Goal: Communication & Community: Answer question/provide support

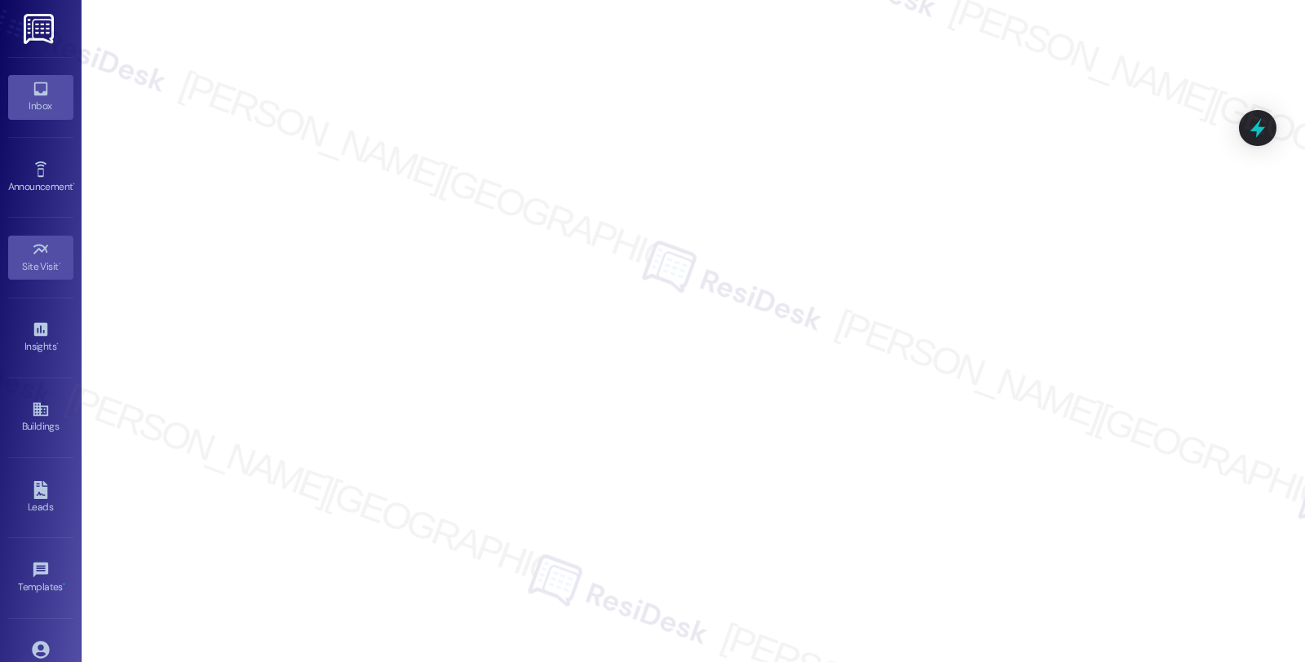
click at [30, 99] on div "Inbox" at bounding box center [41, 106] width 82 height 16
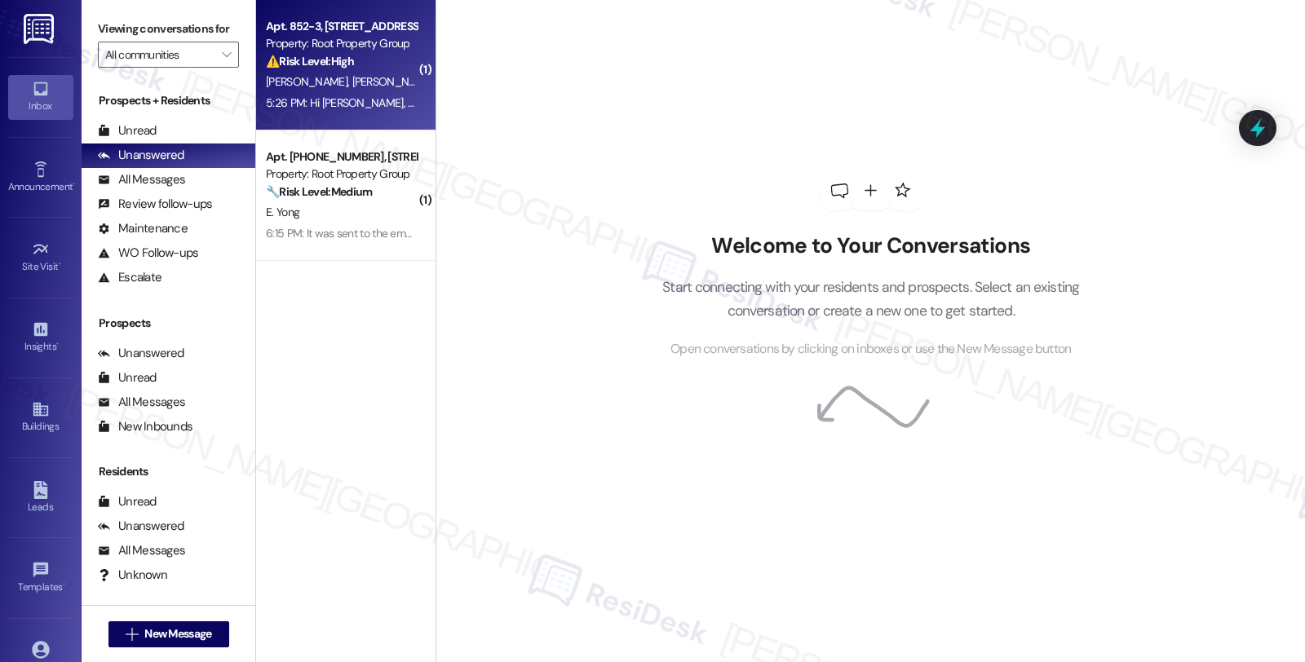
click at [346, 60] on strong "⚠️ Risk Level: High" at bounding box center [310, 61] width 88 height 15
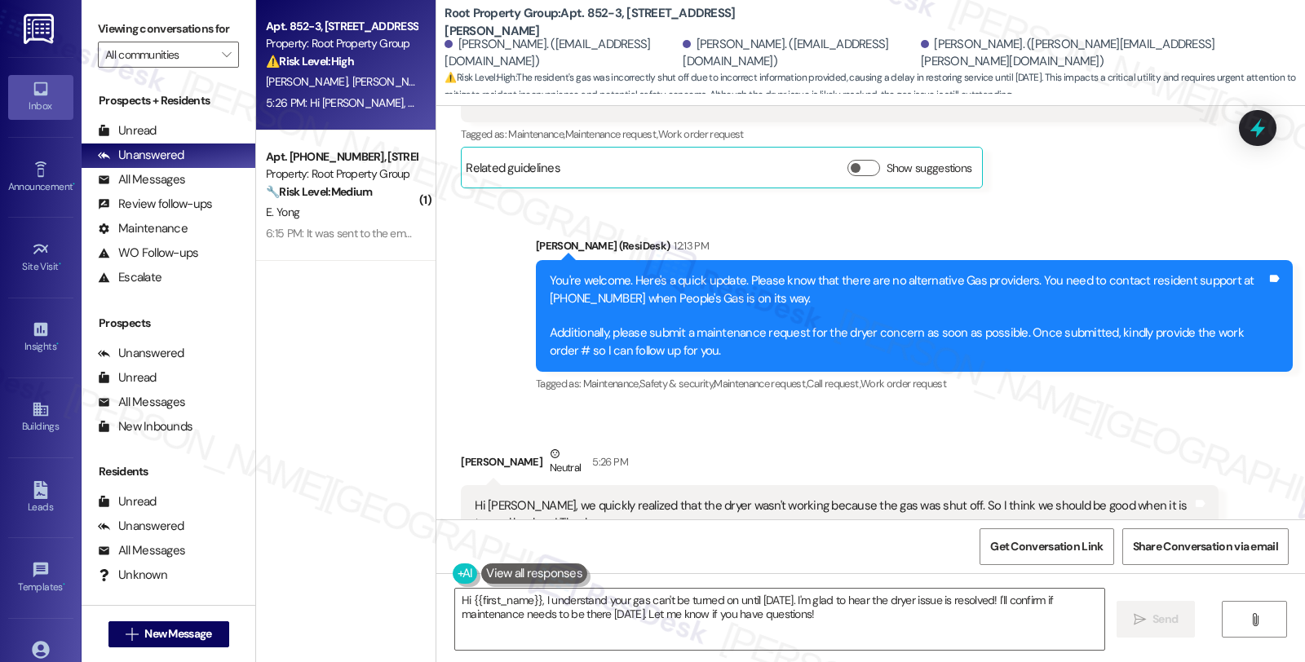
scroll to position [5695, 0]
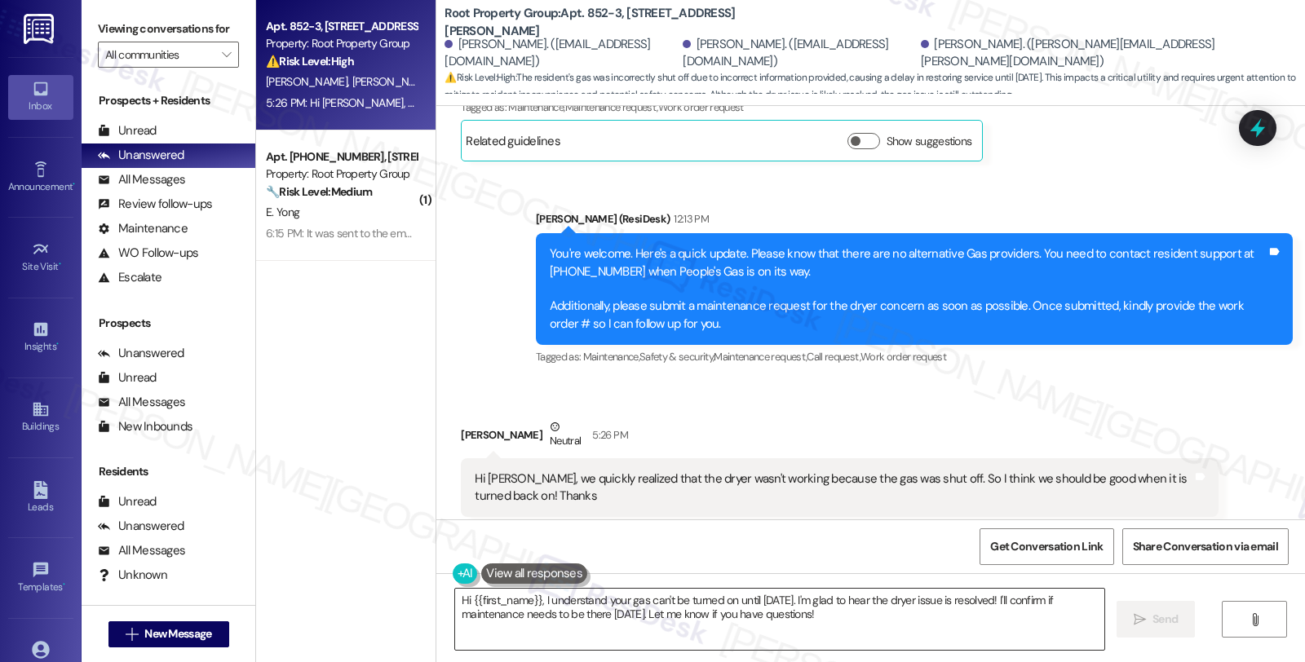
click at [455, 599] on textarea "Hi {{first_name}}, I understand your gas can't be turned on until [DATE]. I'm g…" at bounding box center [779, 619] width 649 height 61
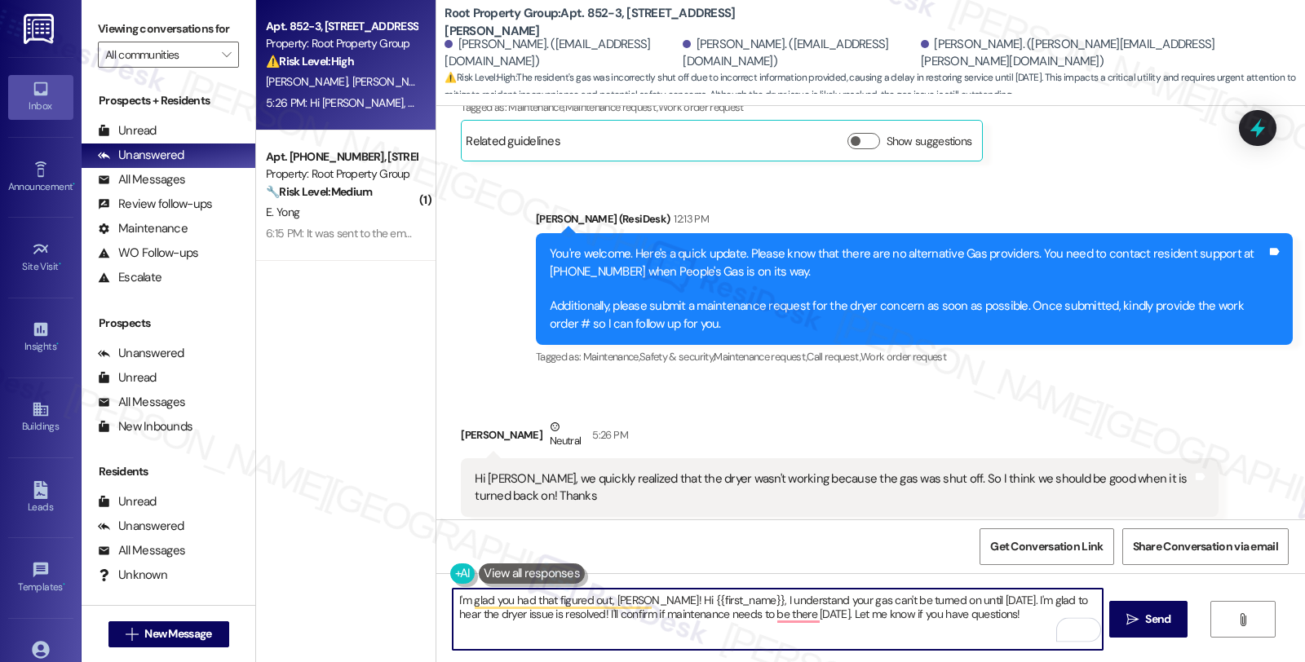
click at [462, 418] on div "[PERSON_NAME] Neutral 5:26 PM" at bounding box center [839, 438] width 757 height 40
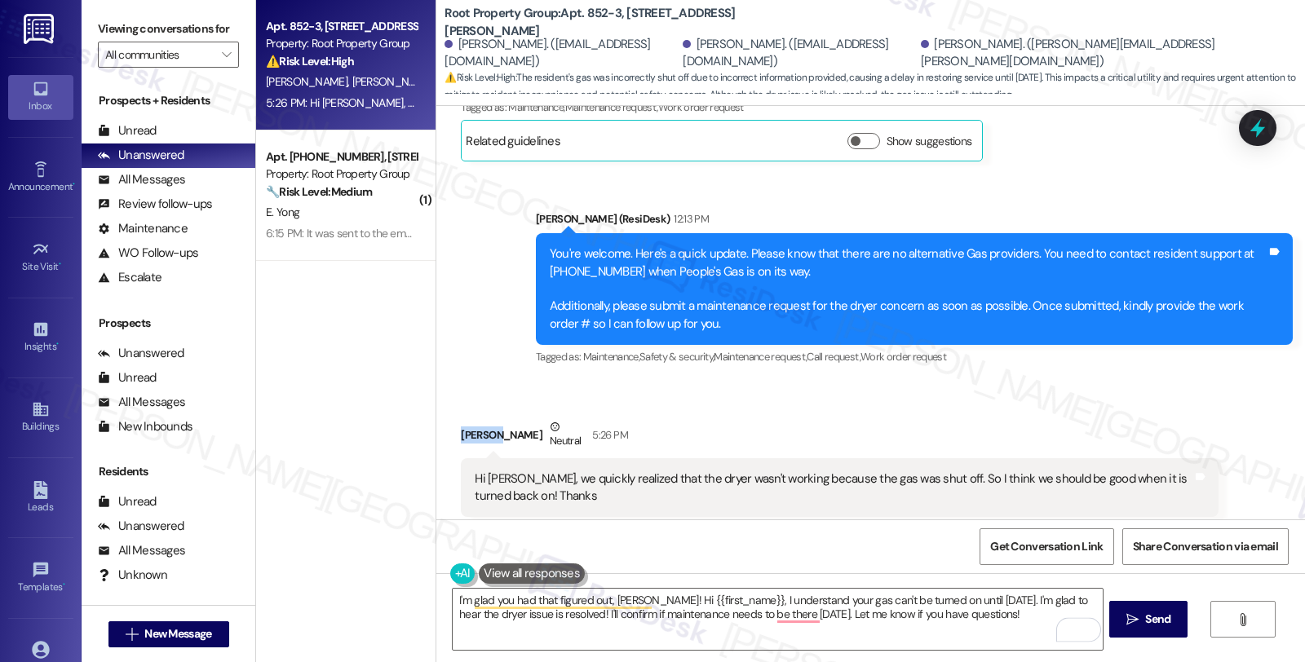
click at [462, 418] on div "[PERSON_NAME] Neutral 5:26 PM" at bounding box center [839, 438] width 757 height 40
copy div "[PERSON_NAME]"
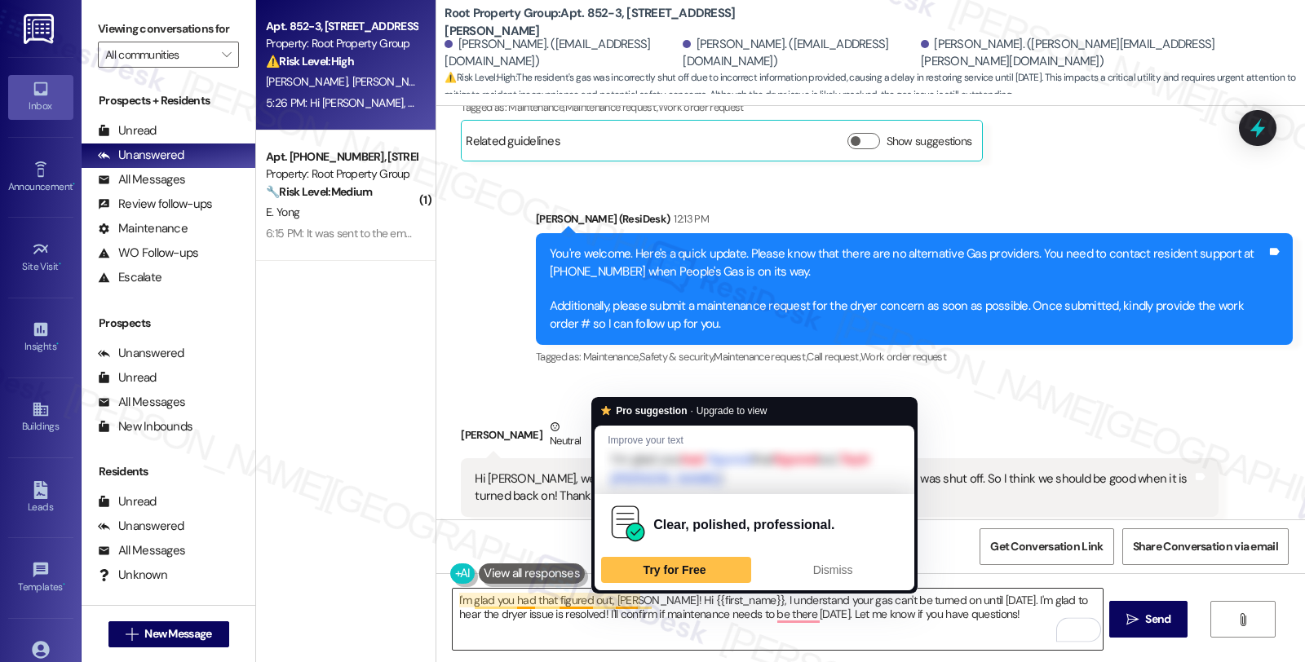
click at [614, 596] on textarea "I'm glad you had that figured out, [PERSON_NAME]! Hi {{first_name}}, I understa…" at bounding box center [777, 619] width 649 height 61
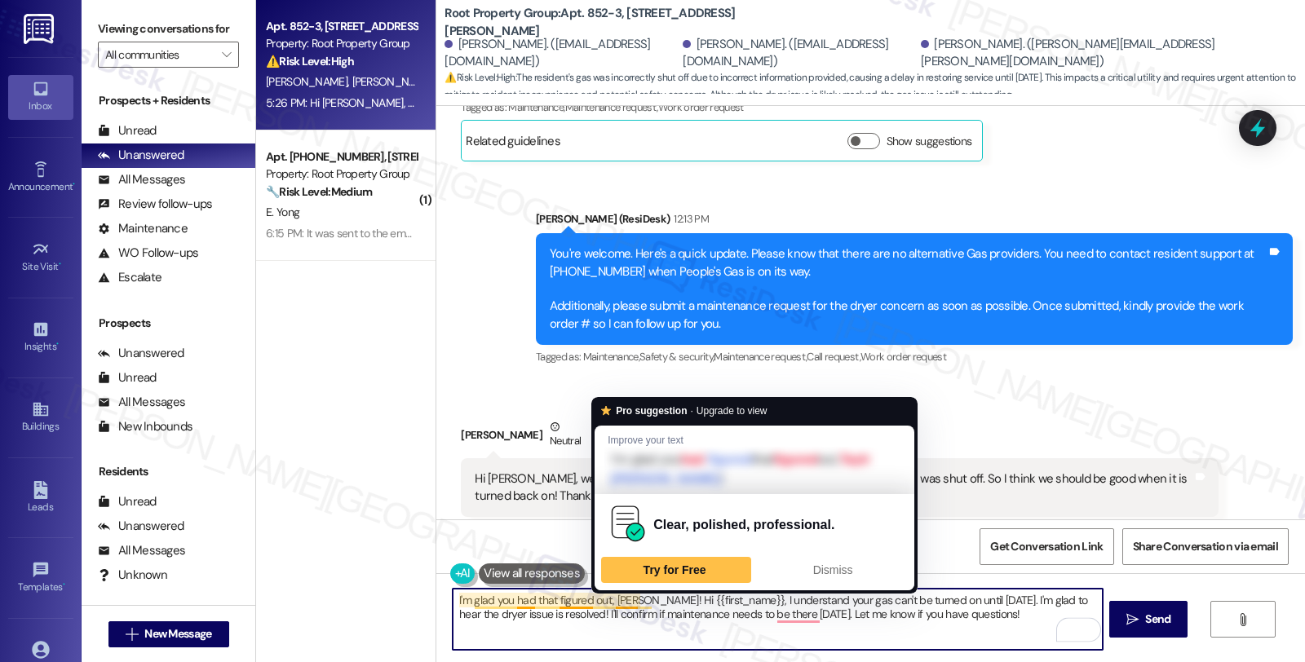
click at [614, 596] on textarea "I'm glad you had that figured out, [PERSON_NAME]! Hi {{first_name}}, I understa…" at bounding box center [777, 619] width 649 height 61
paste textarea "or"
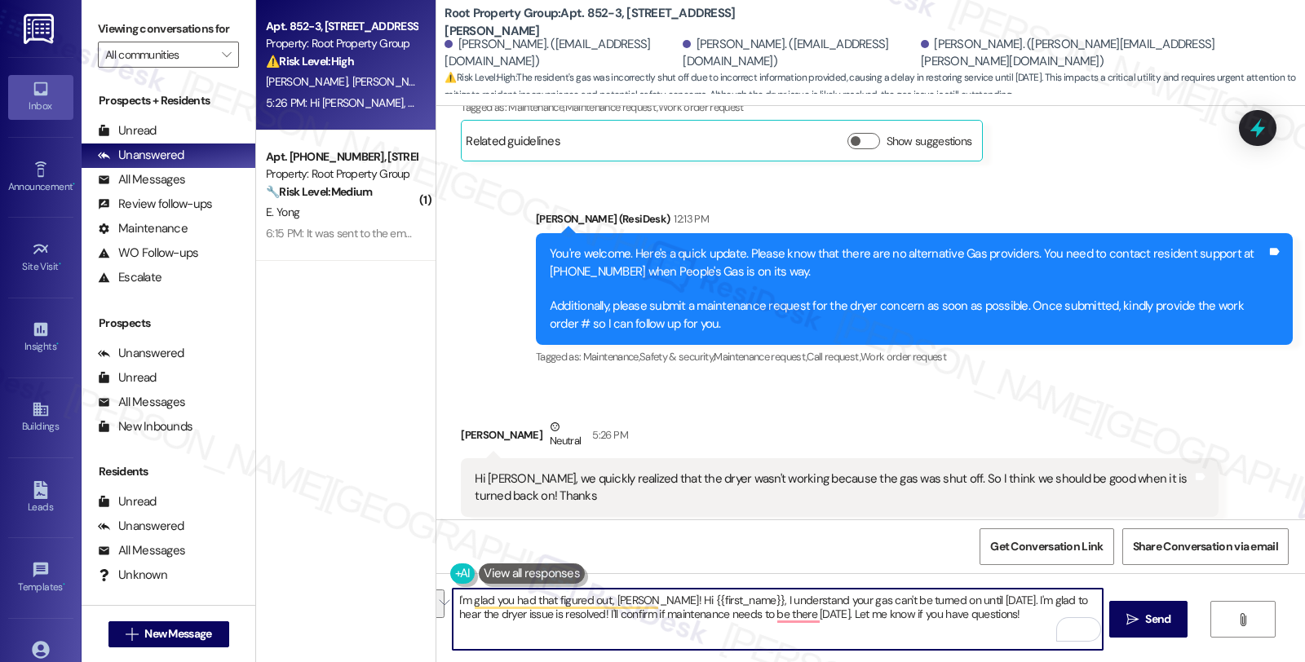
drag, startPoint x: 639, startPoint y: 602, endPoint x: 847, endPoint y: 640, distance: 211.4
click at [847, 640] on textarea "I'm glad you had that figured out, [PERSON_NAME]! Hi {{first_name}}, I understa…" at bounding box center [777, 619] width 649 height 61
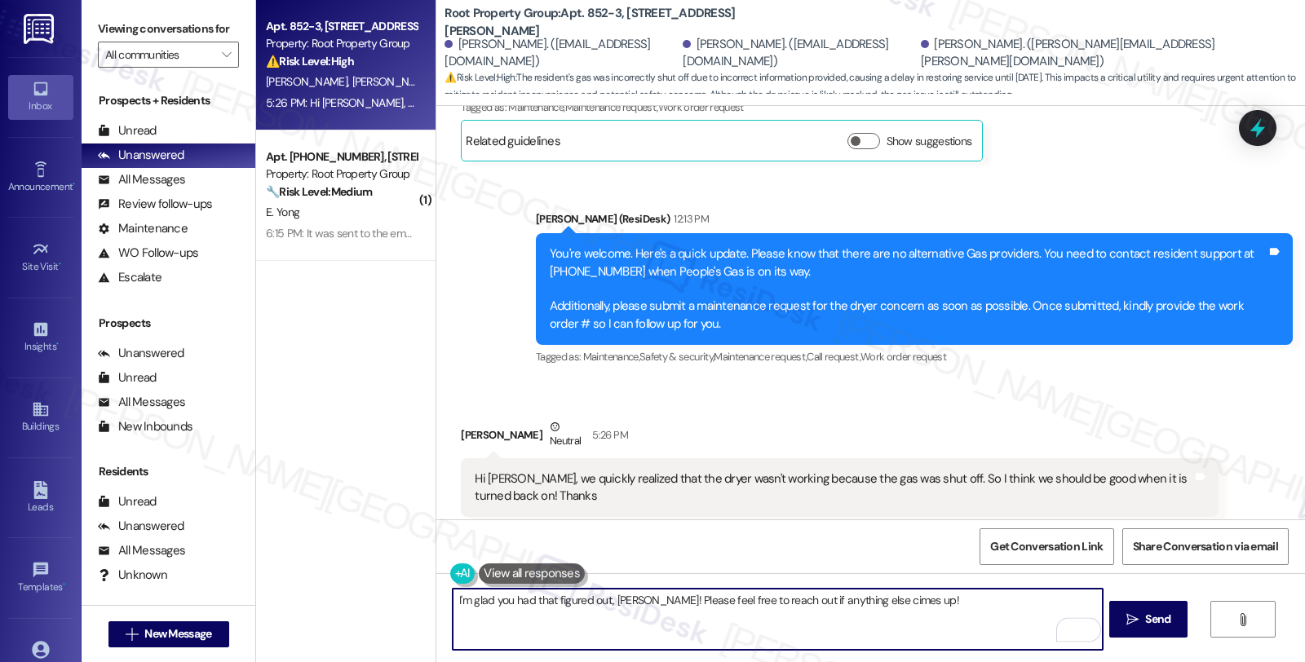
click at [857, 602] on textarea "I'm glad you had that figured out, [PERSON_NAME]! Please feel free to reach out…" at bounding box center [777, 619] width 649 height 61
type textarea "I'm glad you had that figured out, [PERSON_NAME]! Please feel free to reach out…"
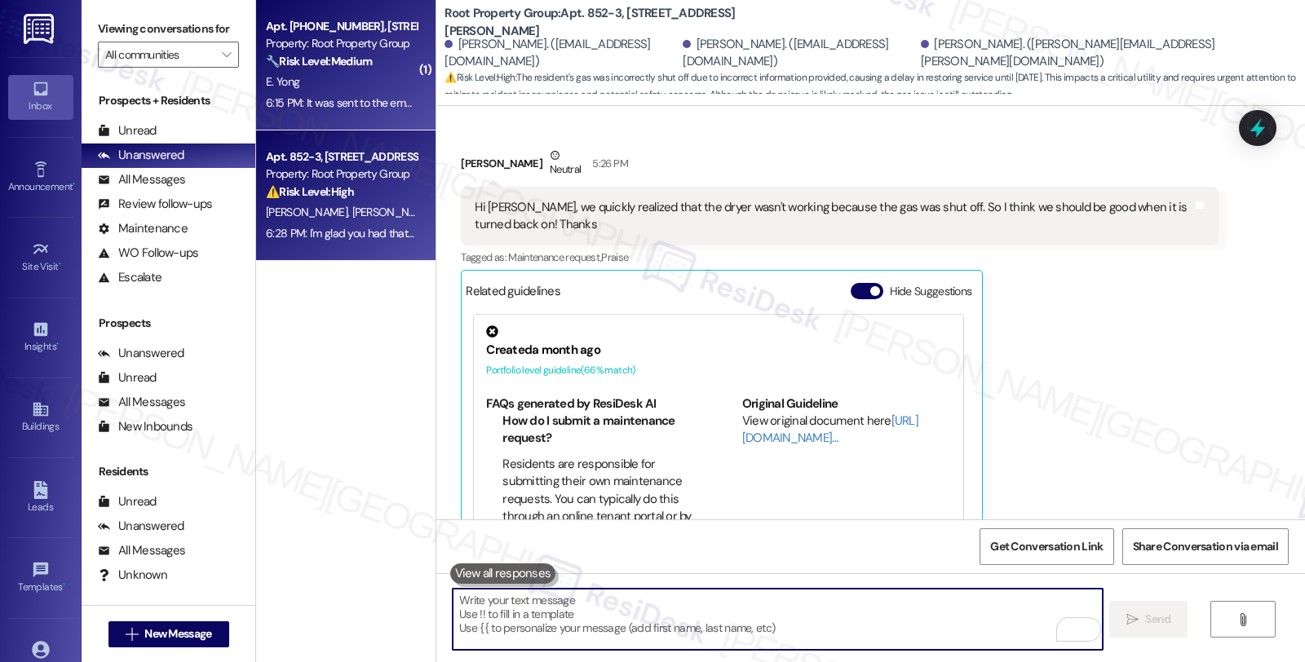
click at [339, 93] on div "6:15 PM: It was sent to the email [EMAIL_ADDRESS][DOMAIN_NAME] at 2:09pm on [DA…" at bounding box center [341, 103] width 154 height 20
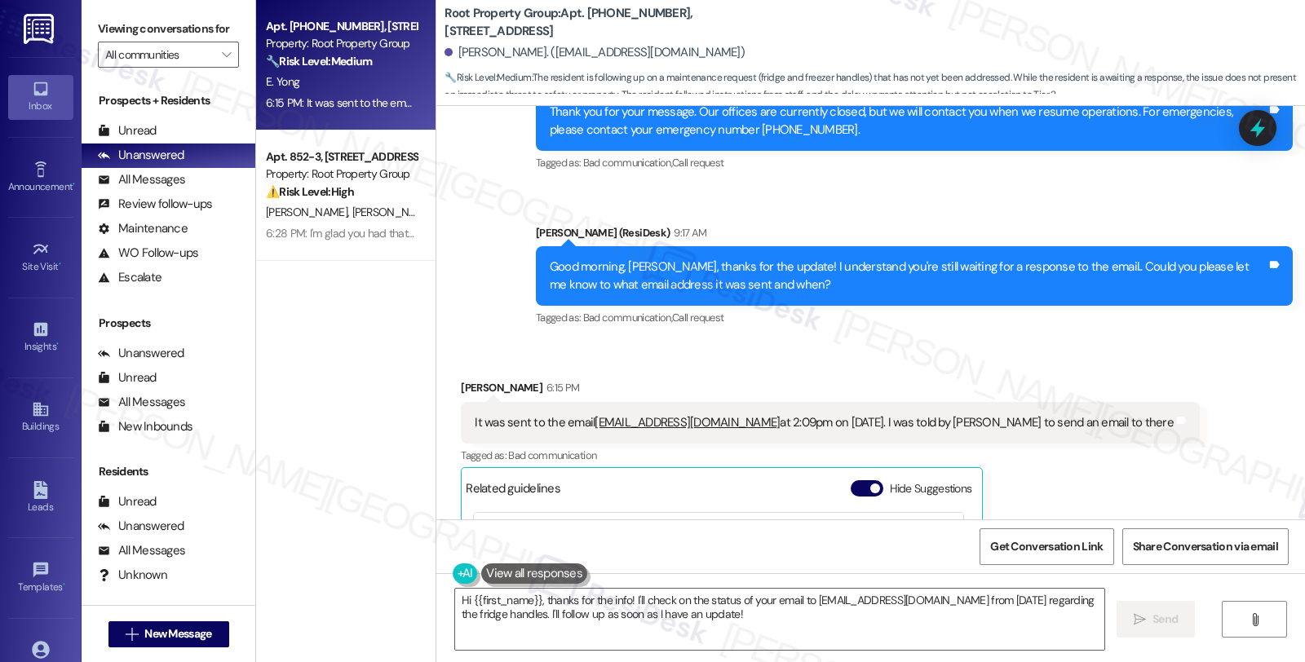
scroll to position [1627, 0]
